Goal: Book appointment/travel/reservation

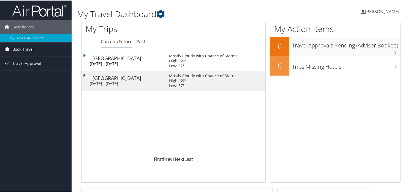
click at [30, 49] on span "Book Travel" at bounding box center [22, 49] width 21 height 14
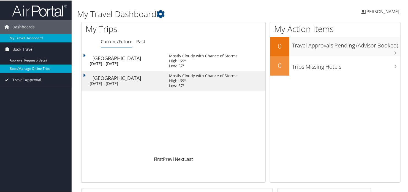
click at [37, 68] on link "Book/Manage Online Trips" at bounding box center [36, 68] width 72 height 8
